Goal: Information Seeking & Learning: Learn about a topic

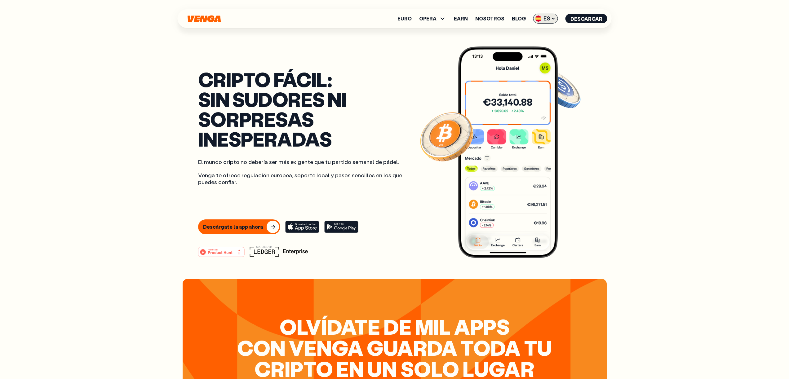
click at [546, 19] on span "ES" at bounding box center [545, 19] width 25 height 10
click at [538, 33] on div "English - EN" at bounding box center [528, 31] width 30 height 6
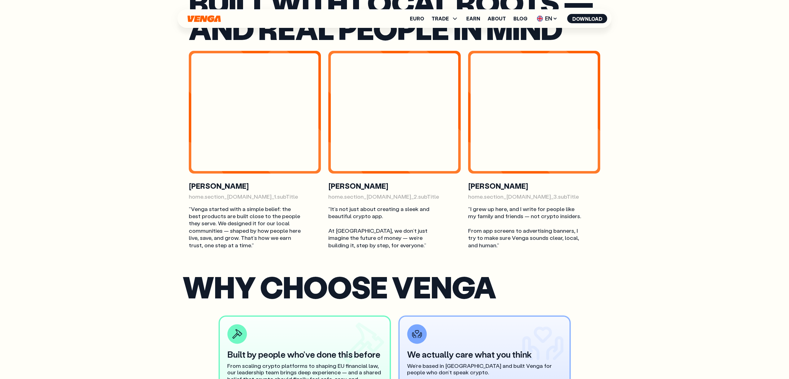
scroll to position [1636, 0]
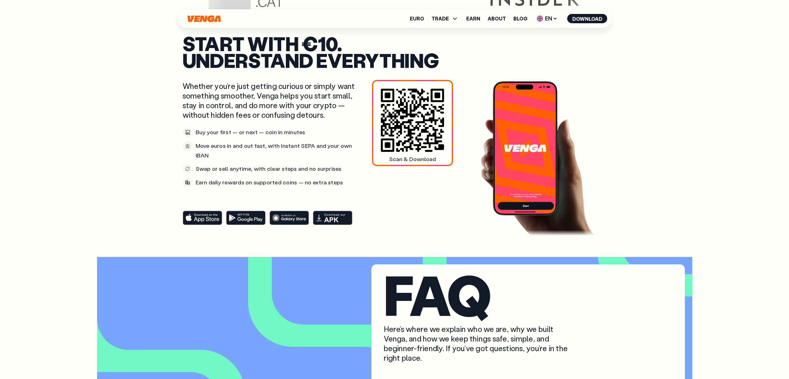
scroll to position [2316, 0]
click at [211, 222] on icon at bounding box center [202, 218] width 33 height 8
click at [247, 215] on icon at bounding box center [243, 215] width 12 height 2
click at [292, 224] on rect at bounding box center [289, 218] width 39 height 14
click at [330, 224] on rect at bounding box center [332, 218] width 39 height 14
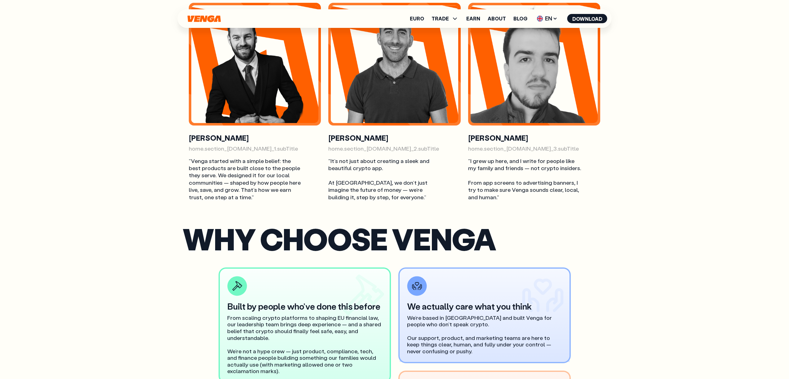
scroll to position [1684, 0]
drag, startPoint x: 189, startPoint y: 149, endPoint x: 283, endPoint y: 148, distance: 94.9
click at [283, 148] on p "home.section_[DOMAIN_NAME]_1.subTitle" at bounding box center [255, 148] width 132 height 7
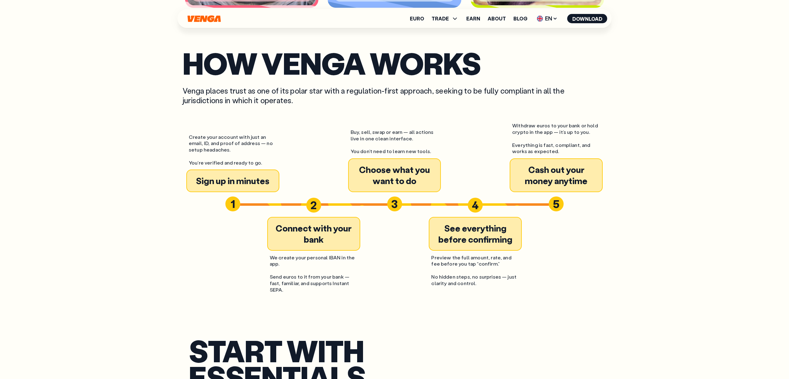
scroll to position [782, 0]
click at [472, 203] on div "4" at bounding box center [475, 205] width 15 height 15
click at [553, 202] on div "5" at bounding box center [556, 204] width 15 height 15
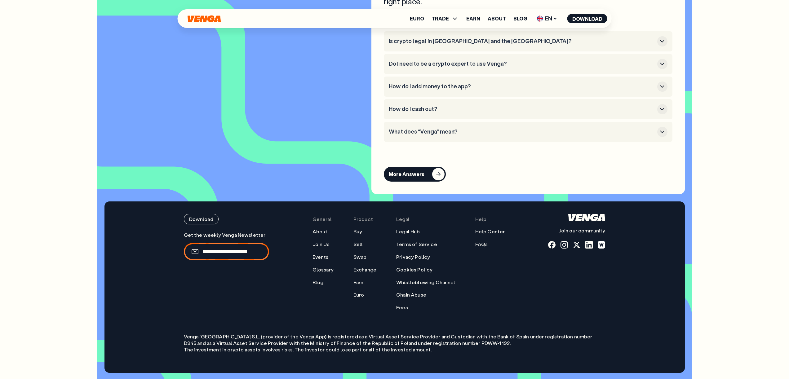
scroll to position [2684, 0]
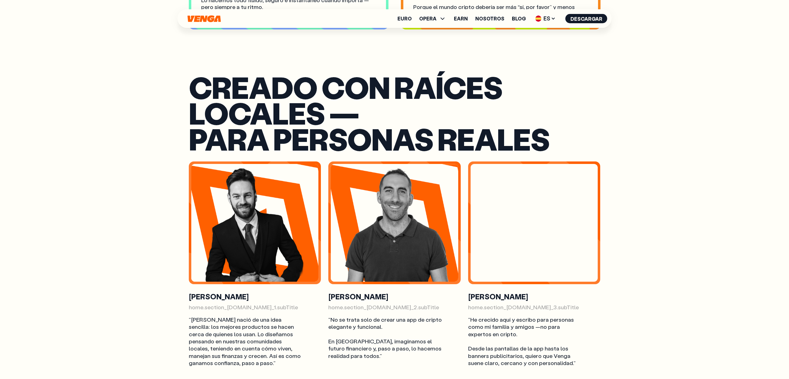
scroll to position [1559, 0]
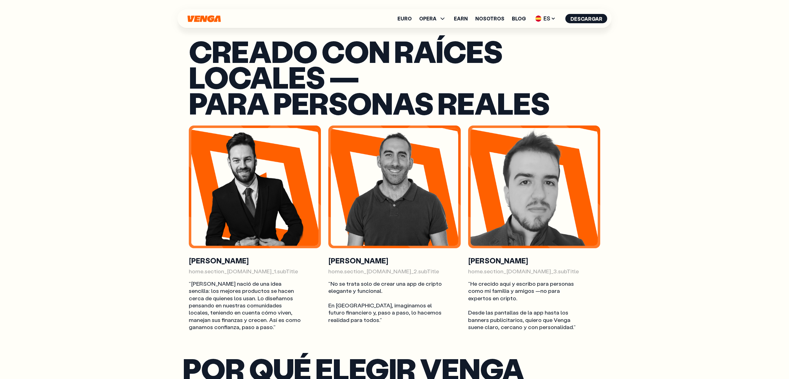
scroll to position [1595, 0]
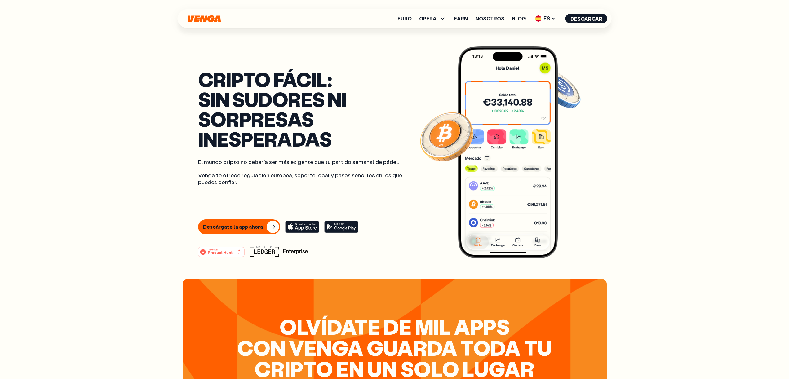
click at [562, 17] on ul "Euro OPERA Comprar Vender Cambiar Exchange Earn Nosotros Blog ES English - EN E…" at bounding box center [502, 19] width 210 height 10
click at [548, 19] on span "ES" at bounding box center [545, 19] width 25 height 10
click at [535, 55] on div "Català - CAT" at bounding box center [529, 55] width 33 height 6
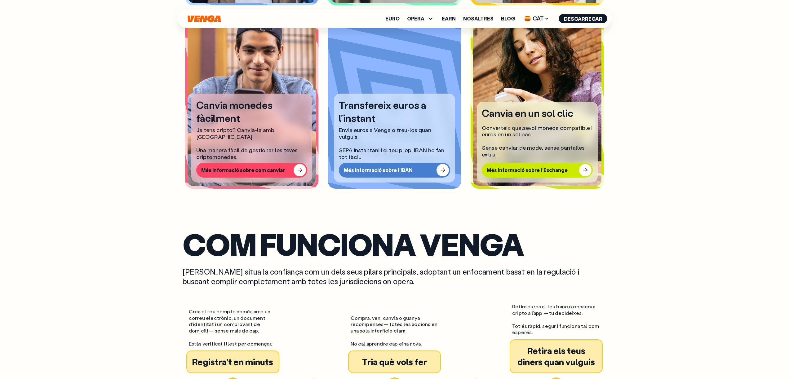
scroll to position [602, 0]
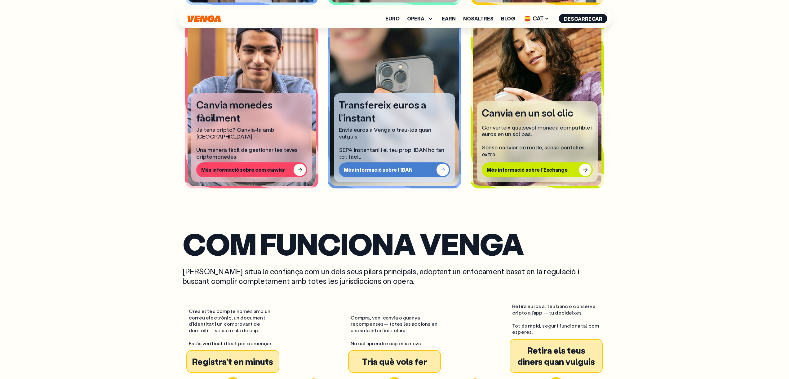
click at [389, 169] on div "Més informació sobre l’IBAN" at bounding box center [378, 170] width 69 height 6
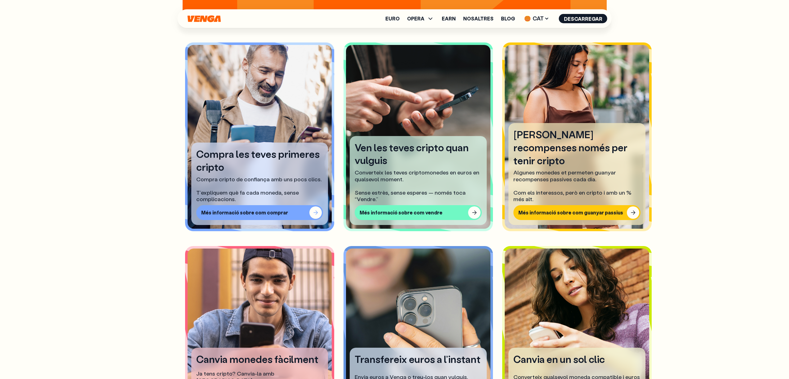
click at [262, 210] on div "Més informació sobre com comprar" at bounding box center [244, 213] width 87 height 6
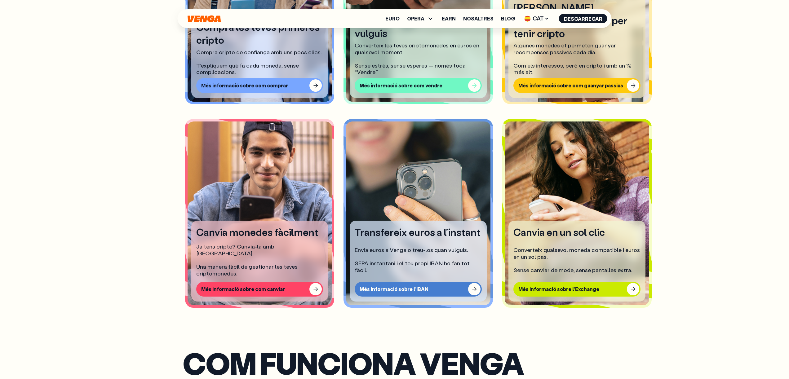
scroll to position [522, 0]
click at [390, 83] on div "Més informació sobre com vendre" at bounding box center [401, 86] width 83 height 6
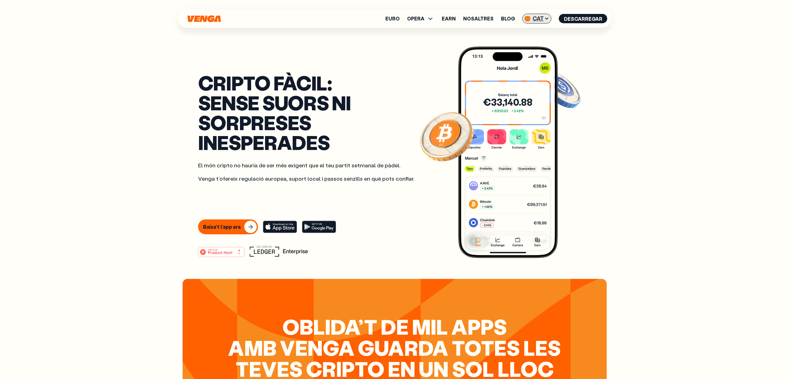
click at [546, 17] on icon at bounding box center [546, 18] width 5 height 5
click at [535, 32] on div "English - EN" at bounding box center [521, 31] width 30 height 6
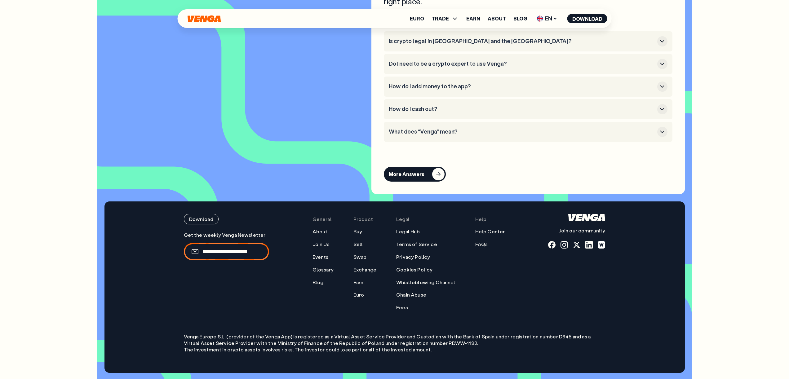
scroll to position [2684, 0]
